Goal: Task Accomplishment & Management: Manage account settings

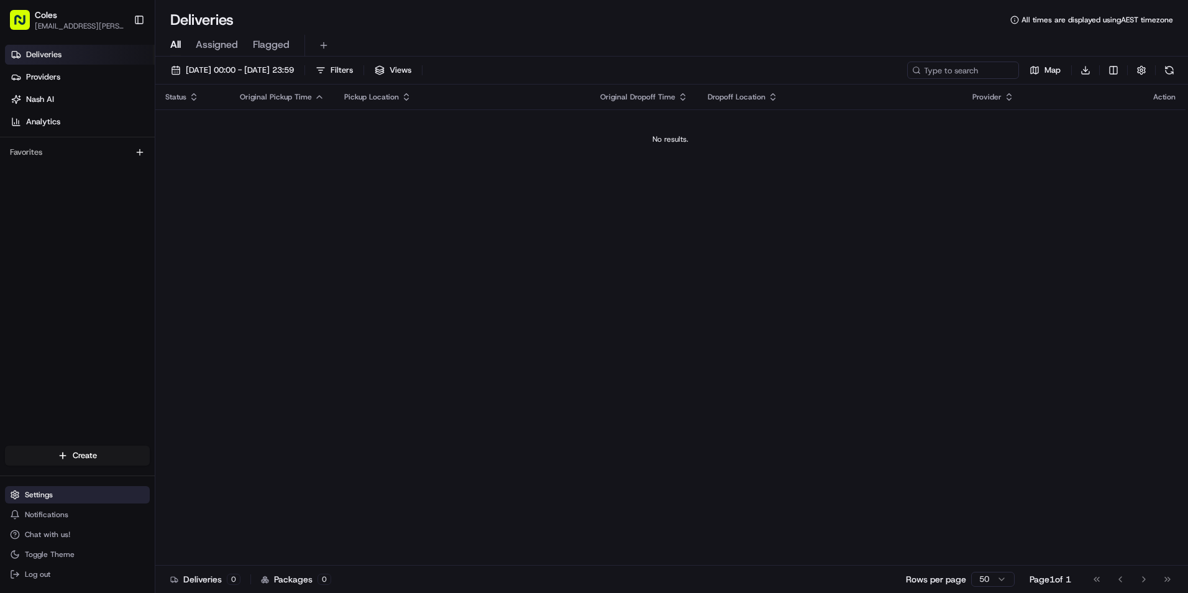
click at [45, 495] on span "Settings" at bounding box center [39, 495] width 28 height 10
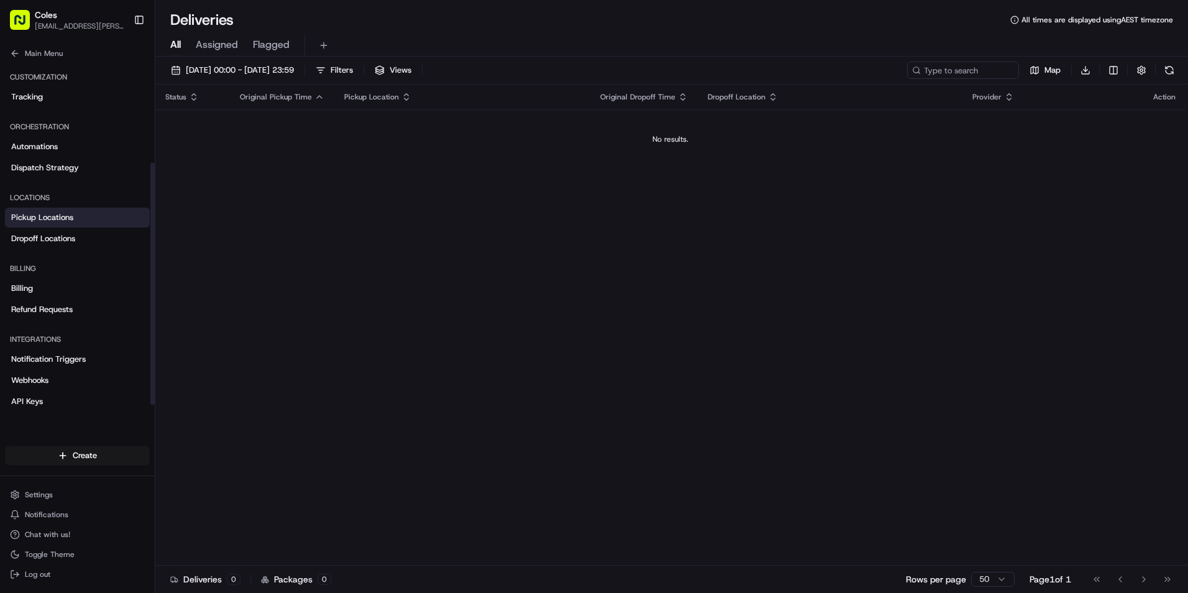
scroll to position [144, 0]
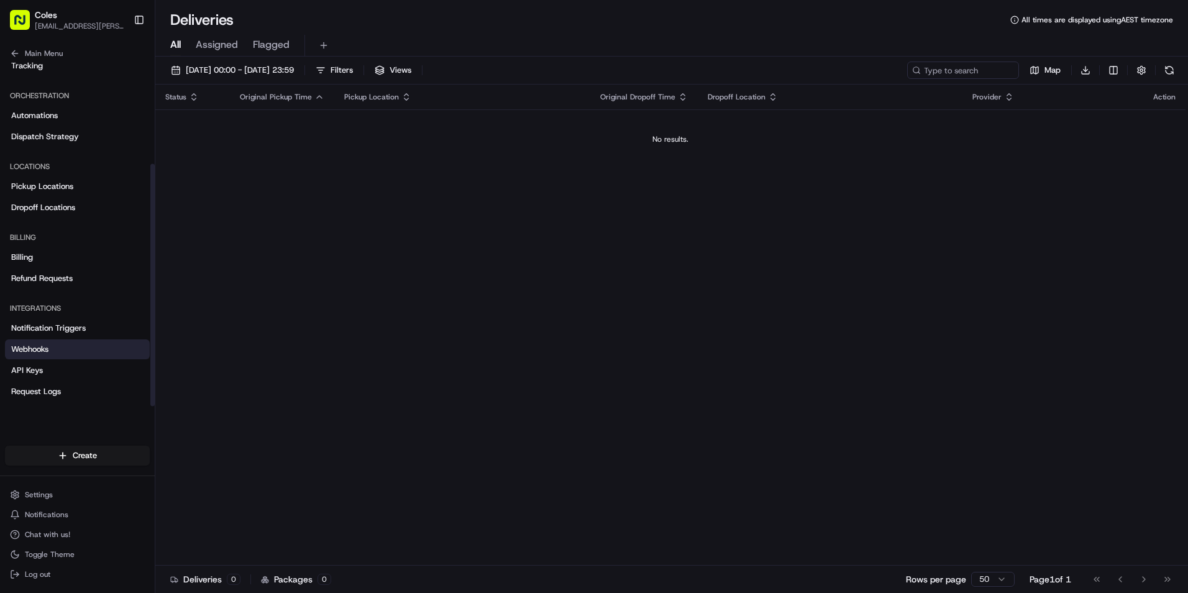
click at [43, 347] on span "Webhooks" at bounding box center [29, 349] width 37 height 11
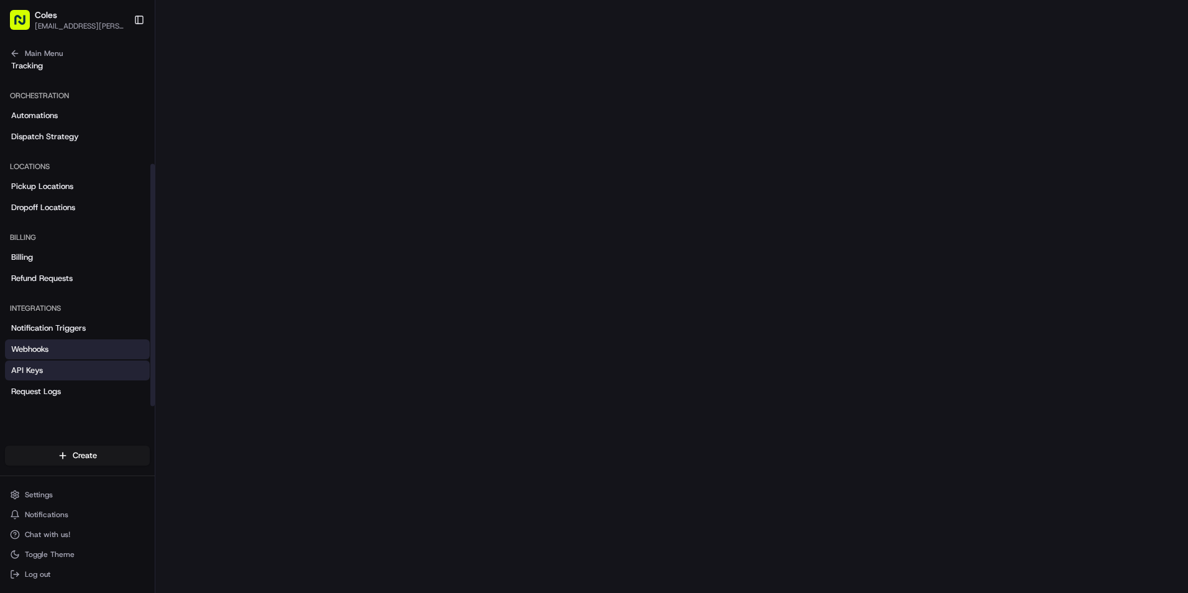
click at [28, 375] on span "API Keys" at bounding box center [27, 370] width 32 height 11
click at [55, 345] on link "Webhooks" at bounding box center [77, 349] width 145 height 20
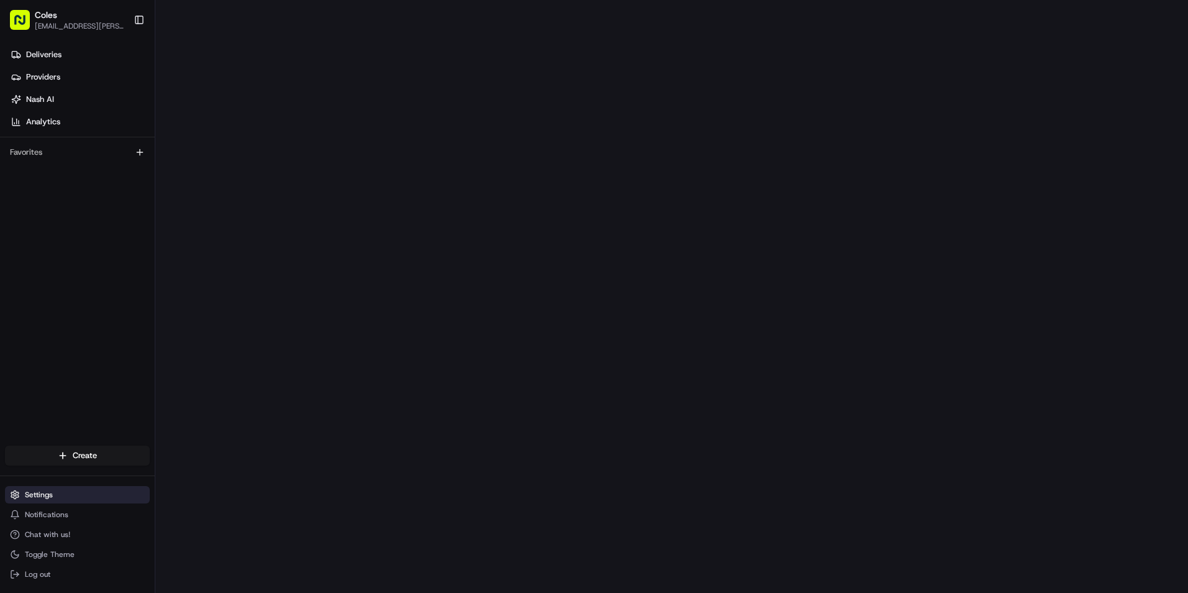
click at [49, 490] on span "Settings" at bounding box center [39, 495] width 28 height 10
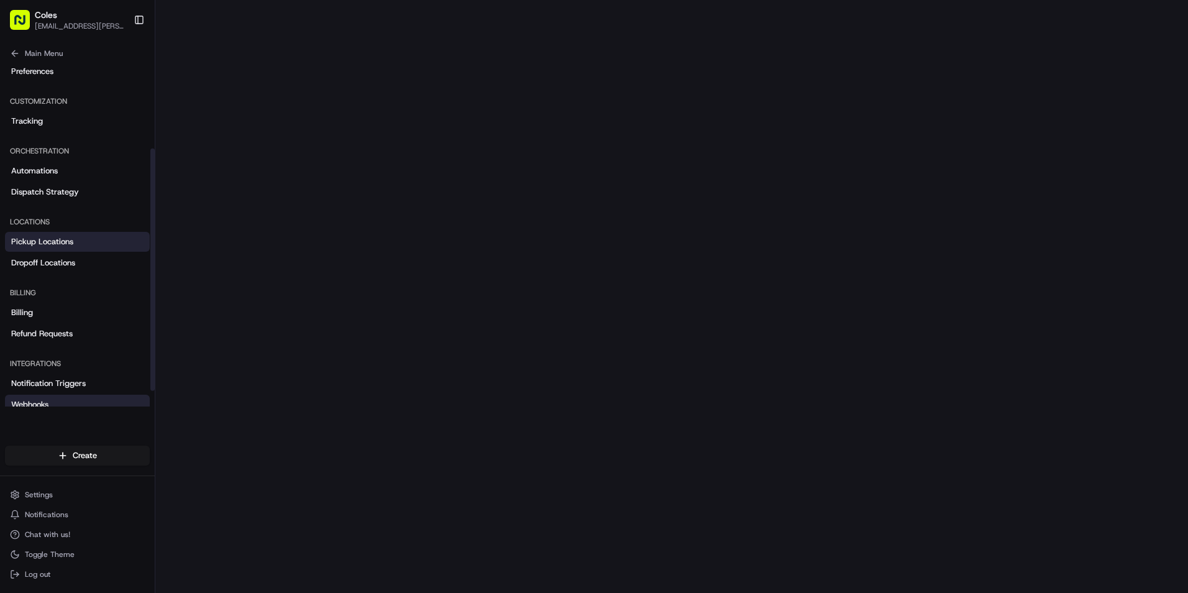
scroll to position [144, 0]
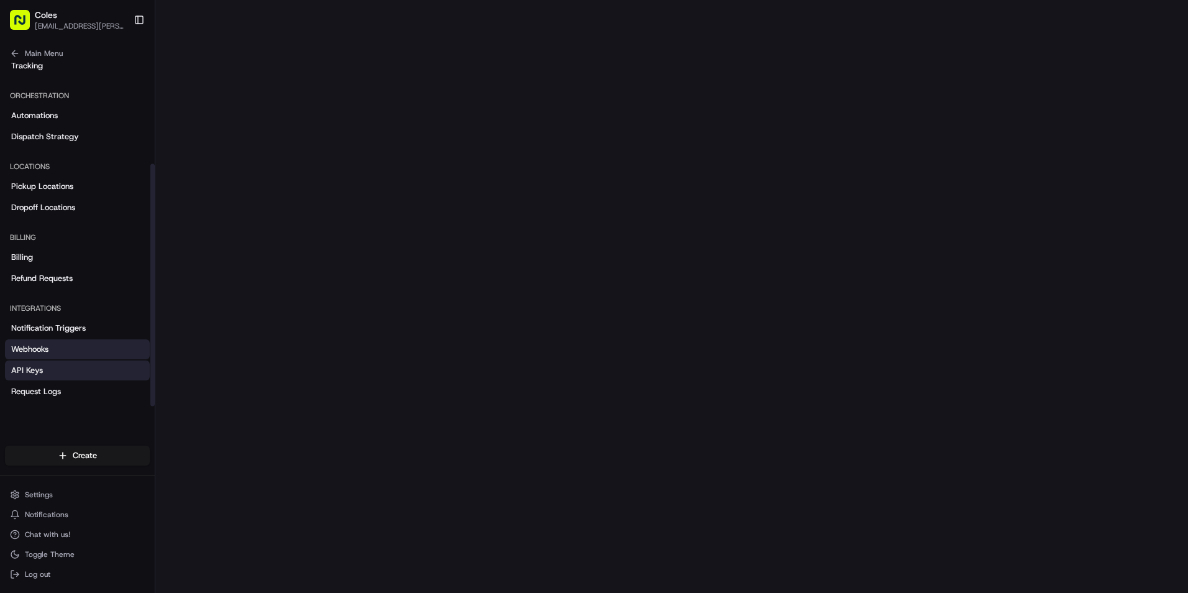
click at [43, 377] on link "API Keys" at bounding box center [77, 370] width 145 height 20
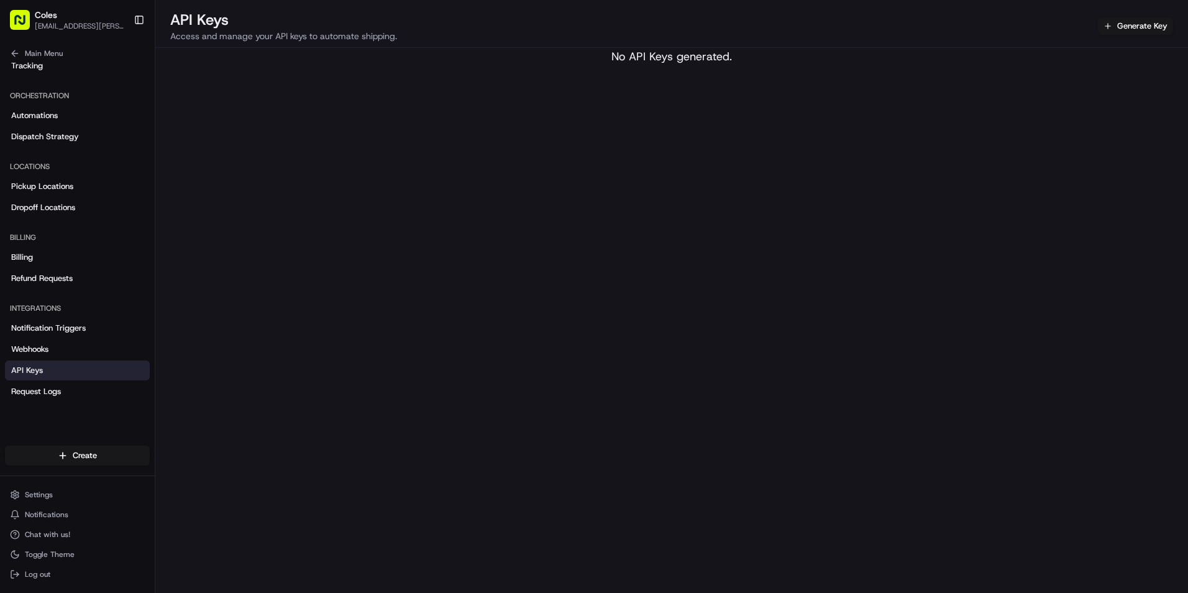
click at [776, 225] on div "API Keys Access and manage your API keys to automate shipping. Generate Key No …" at bounding box center [671, 296] width 1033 height 593
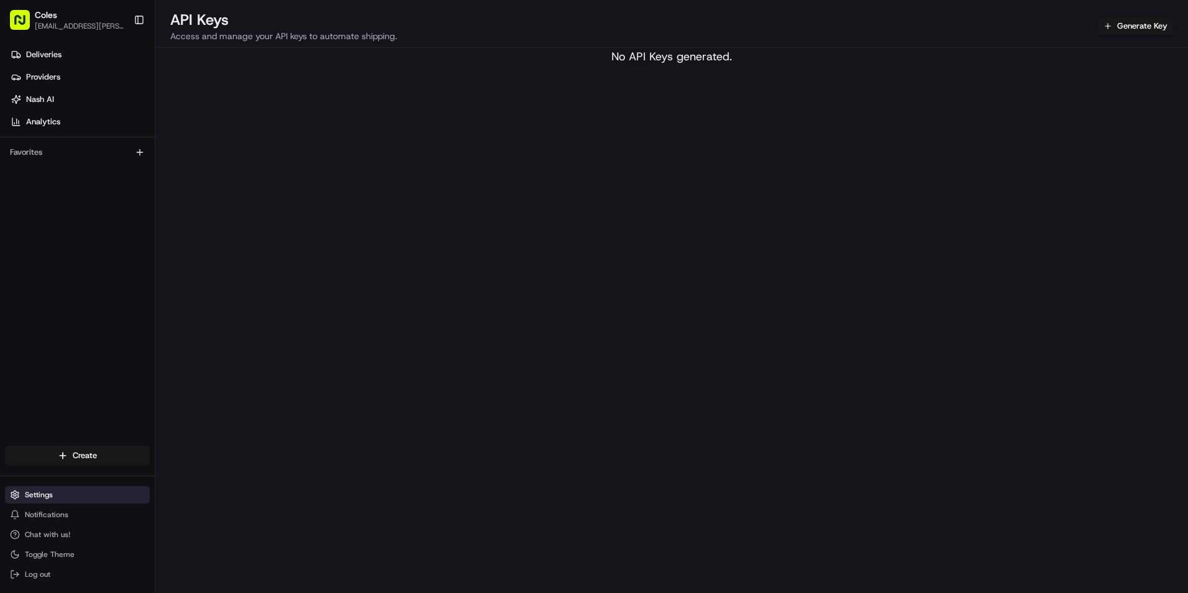
click at [52, 490] on span "Settings" at bounding box center [39, 495] width 28 height 10
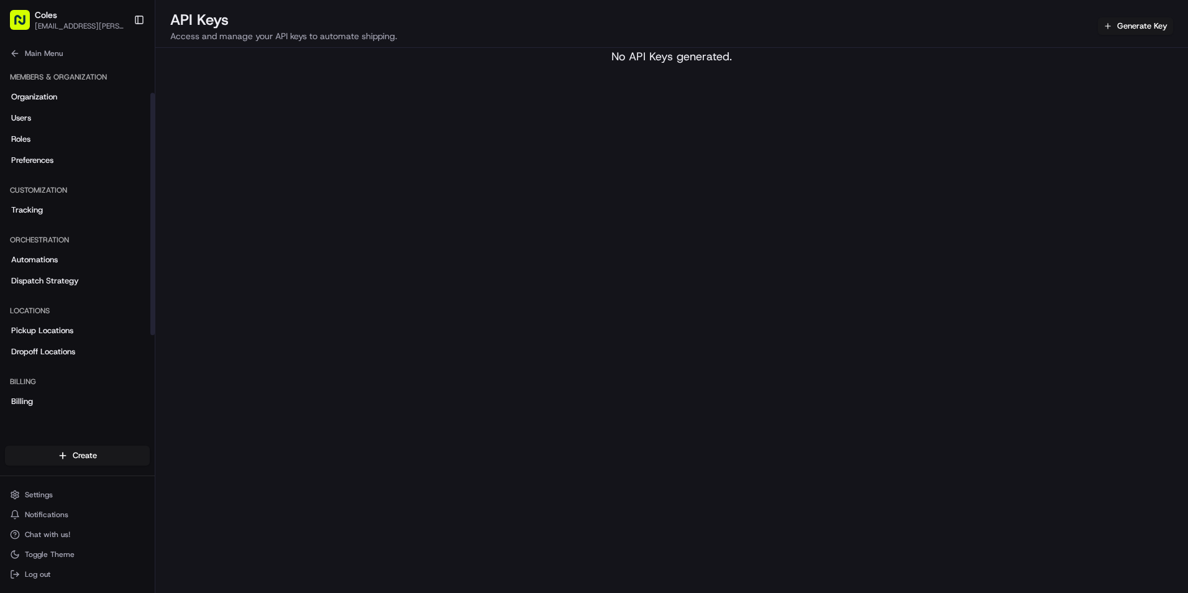
scroll to position [144, 0]
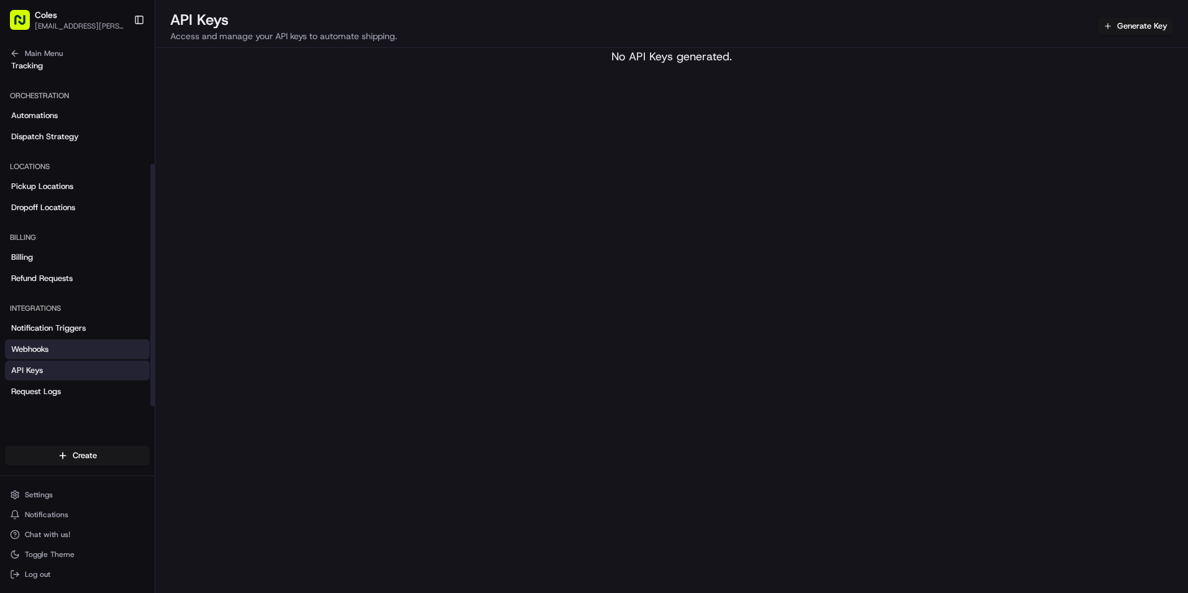
click at [58, 344] on link "Webhooks" at bounding box center [77, 349] width 145 height 20
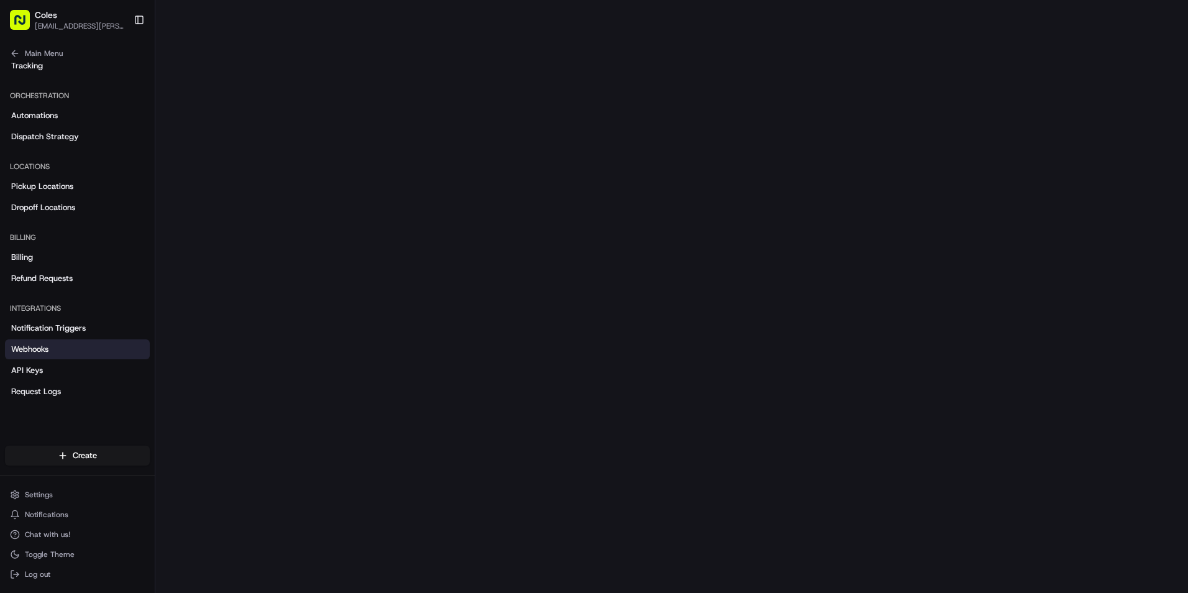
scroll to position [144, 0]
